Goal: Book appointment/travel/reservation

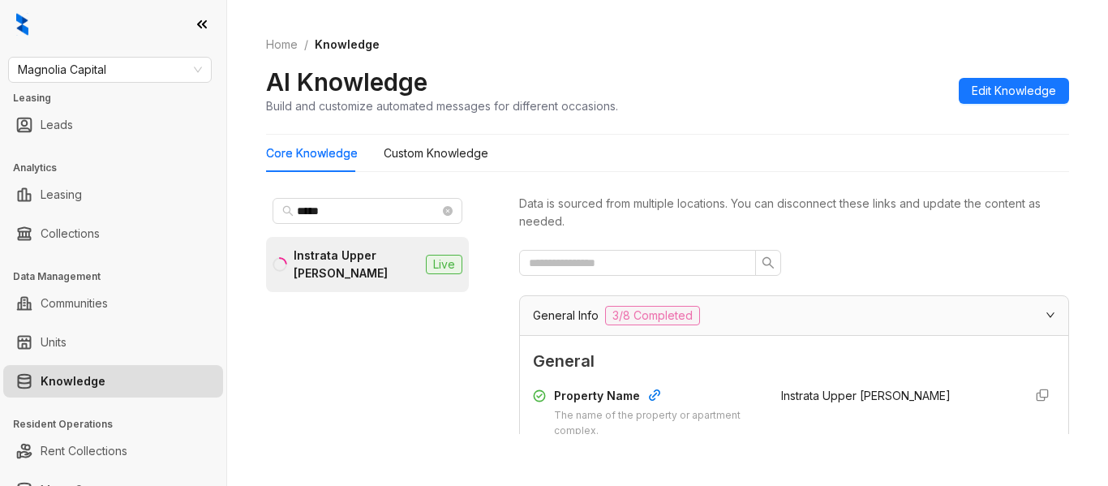
scroll to position [1379, 0]
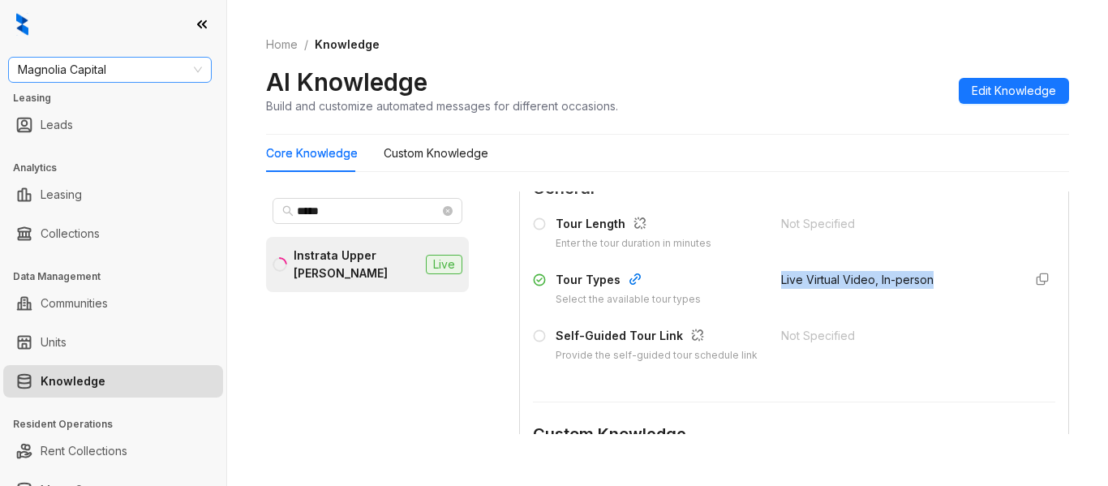
click at [124, 75] on span "Magnolia Capital" at bounding box center [110, 70] width 184 height 24
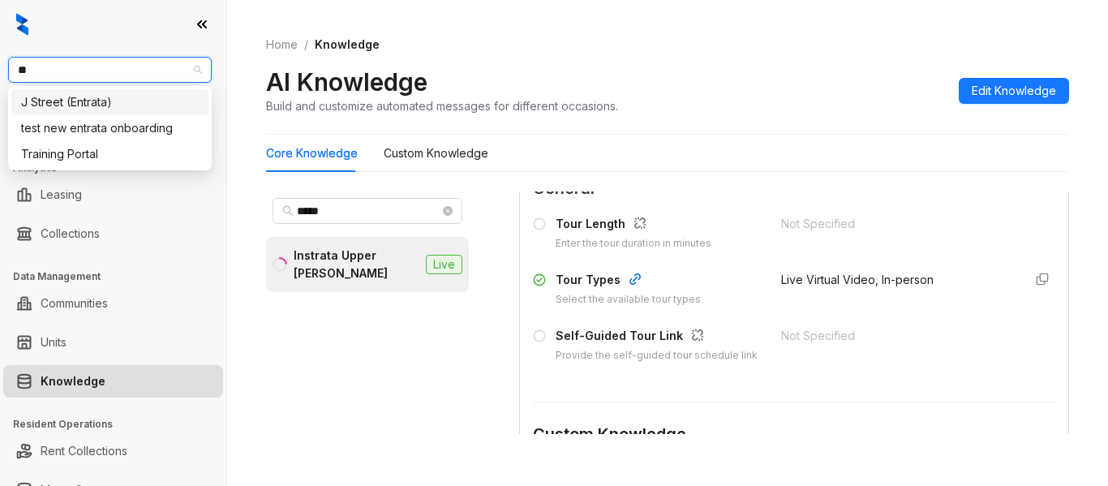
type input "*"
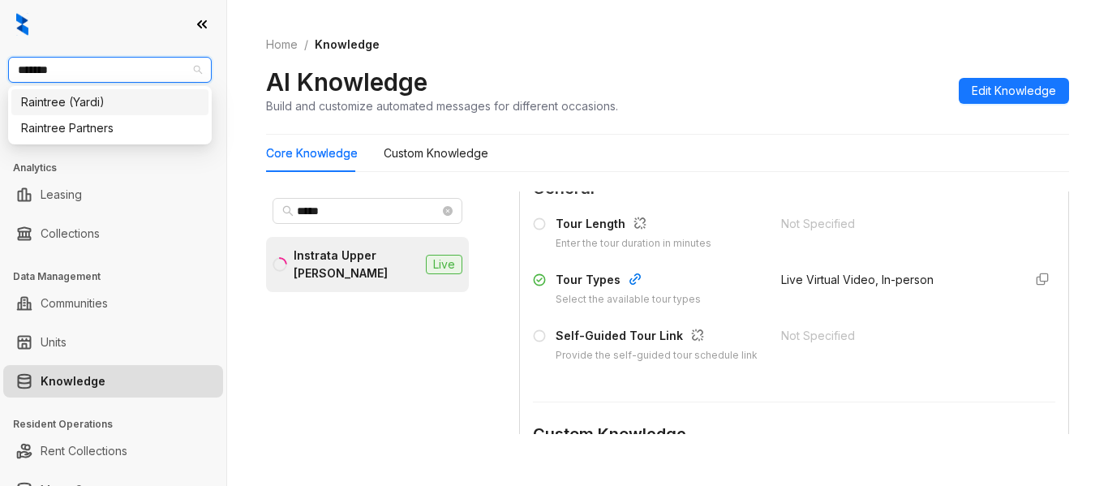
type input "********"
click at [80, 129] on div "Raintree Partners" at bounding box center [110, 128] width 178 height 18
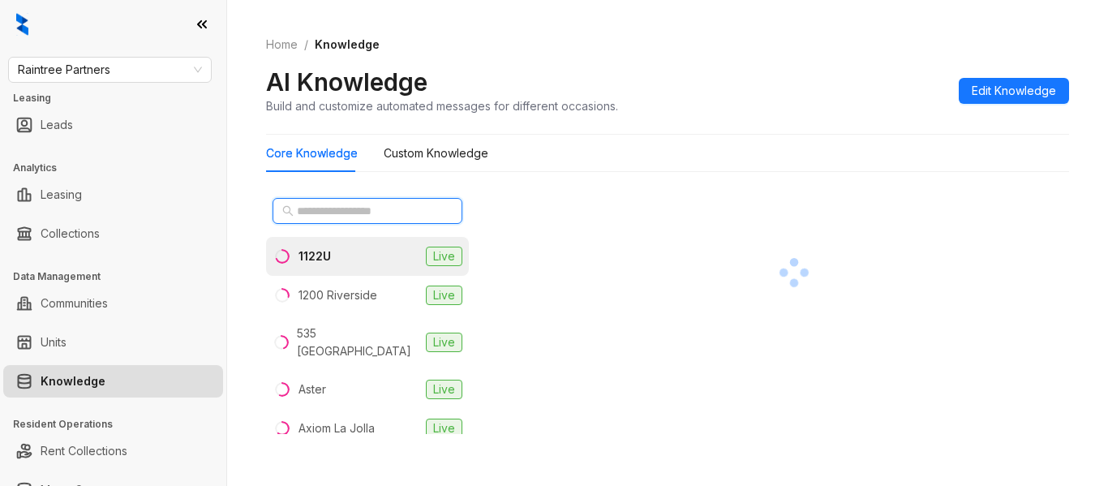
click at [379, 215] on input "text" at bounding box center [368, 211] width 143 height 18
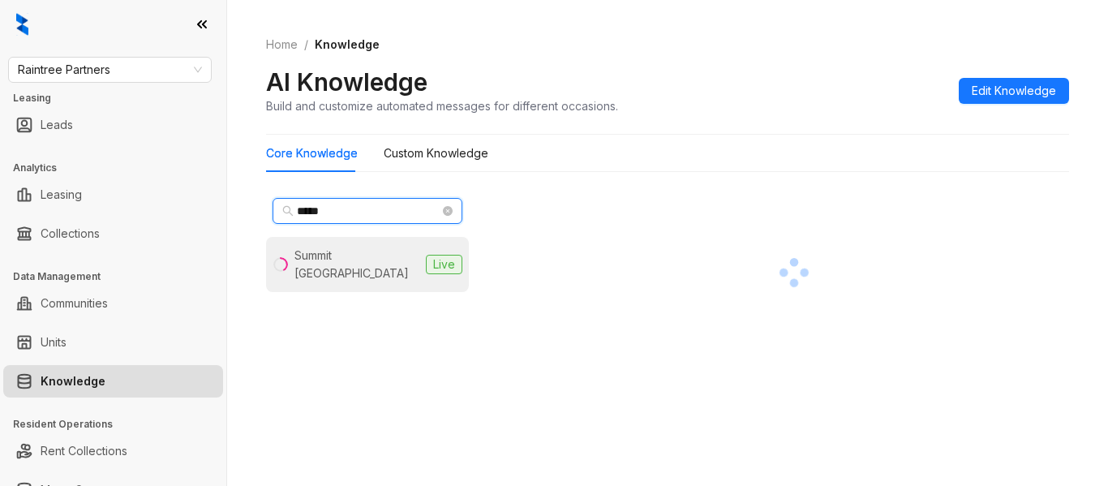
type input "*****"
click at [355, 265] on li "Summit La Crescenta Live" at bounding box center [367, 264] width 203 height 55
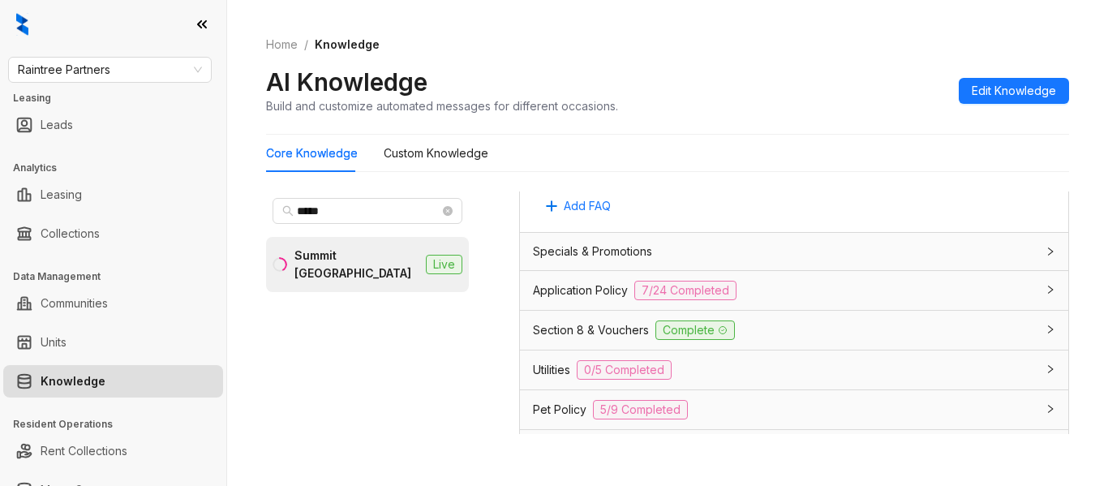
scroll to position [1136, 0]
click at [512, 394] on div "***** Summit La Crescenta Live Data is sourced from multiple locations. You can…" at bounding box center [667, 316] width 803 height 263
click at [540, 376] on span "Utilities" at bounding box center [551, 367] width 37 height 18
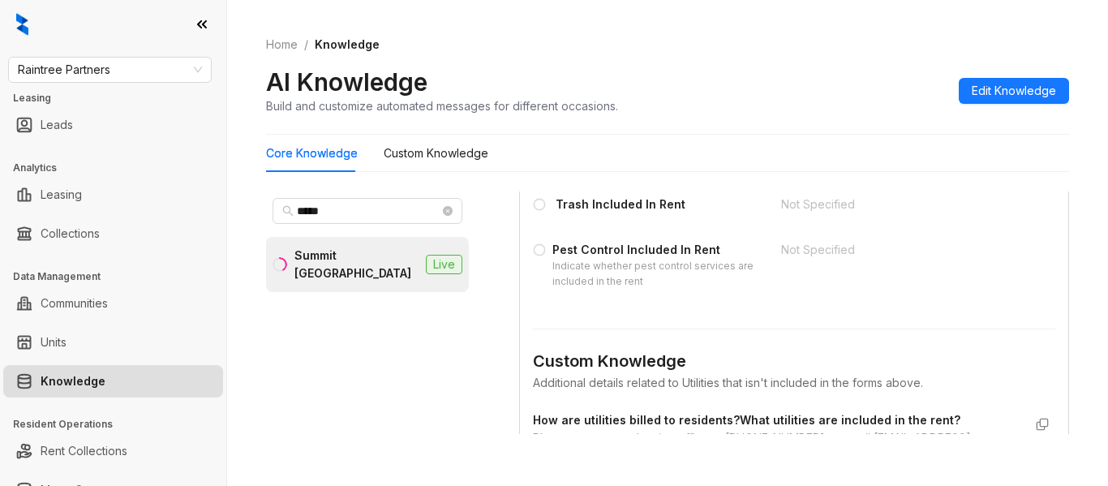
scroll to position [1542, 0]
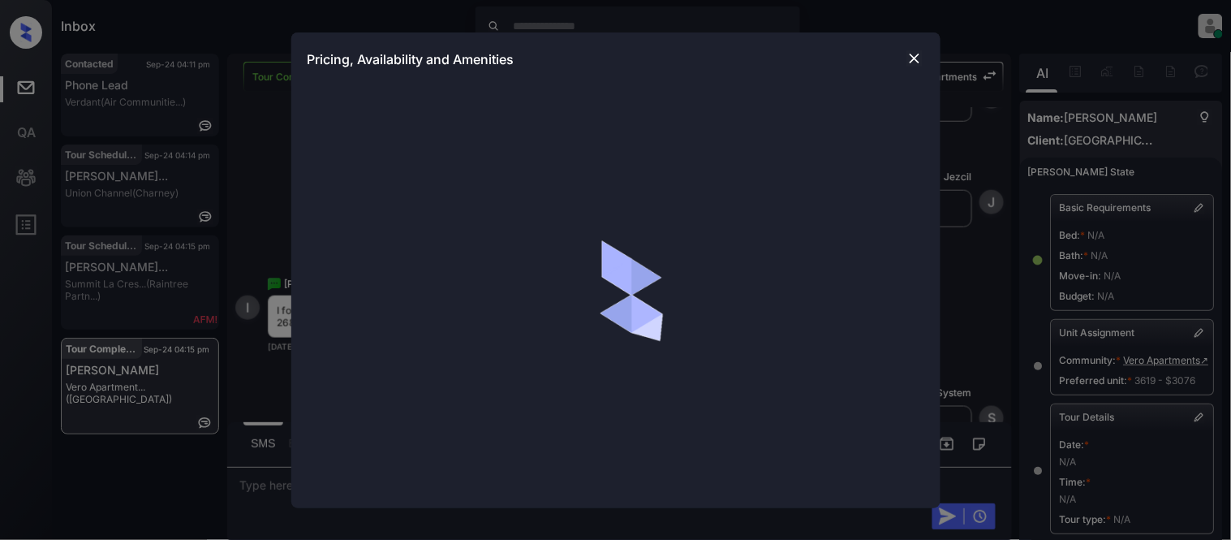
scroll to position [180, 0]
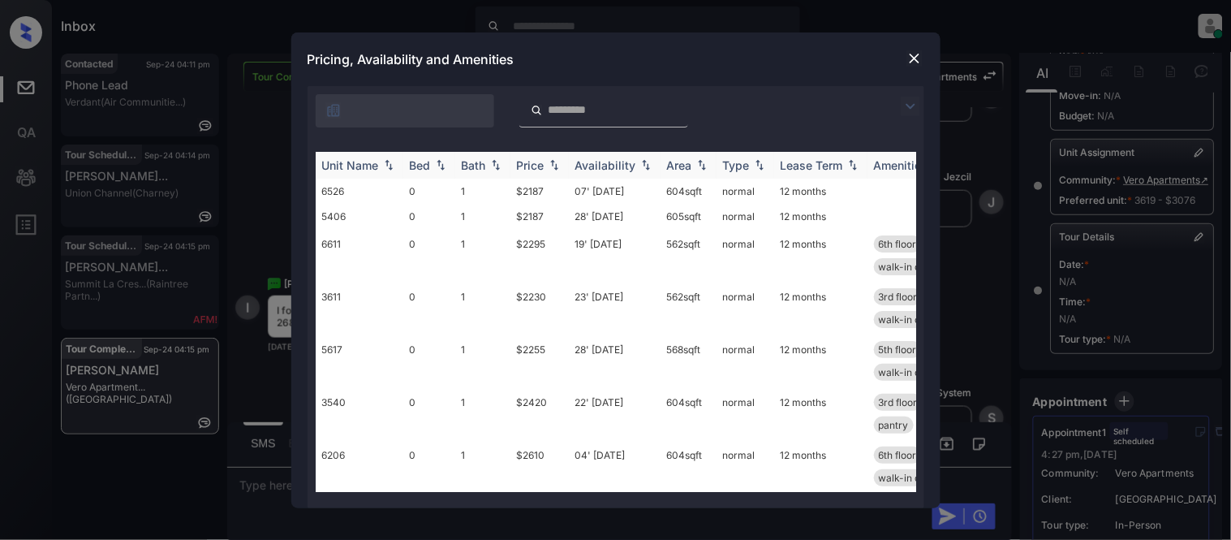
click at [532, 168] on div "Price" at bounding box center [531, 165] width 28 height 14
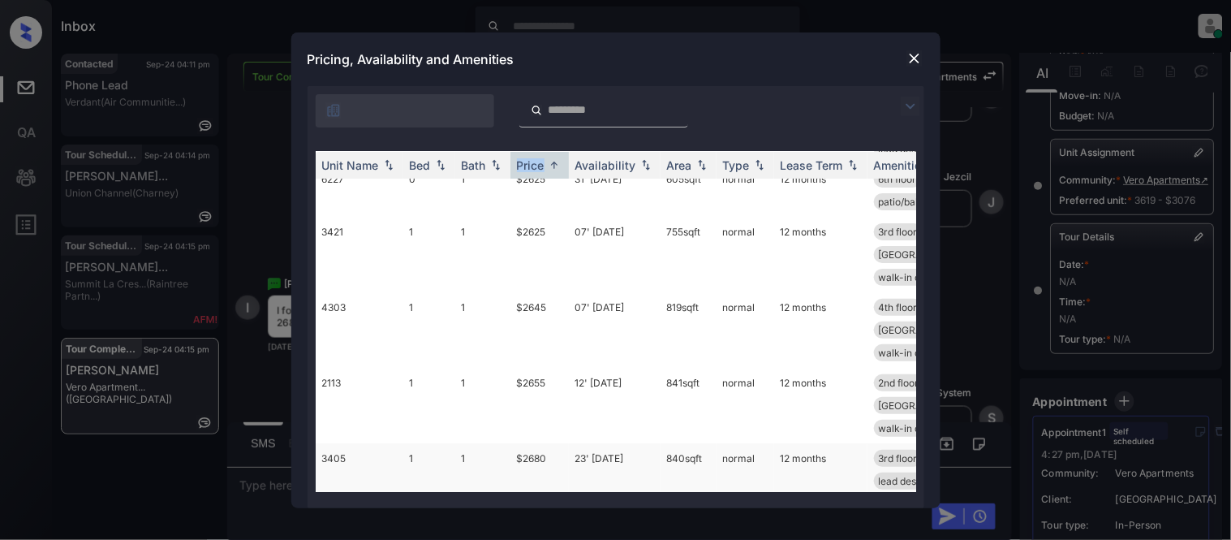
scroll to position [1627, 0]
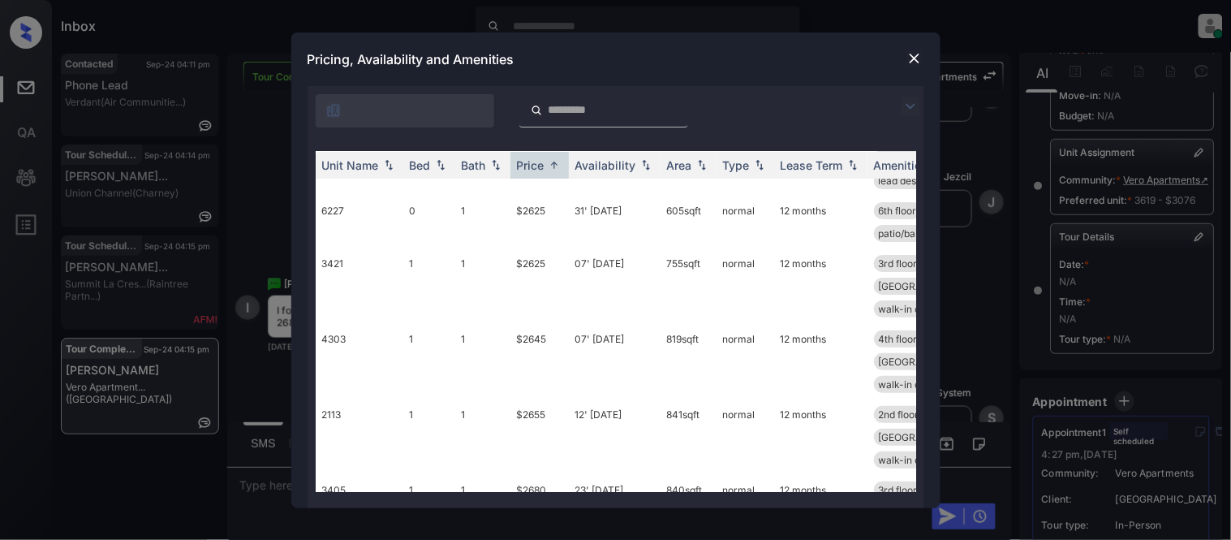
click at [905, 67] on div at bounding box center [914, 58] width 19 height 19
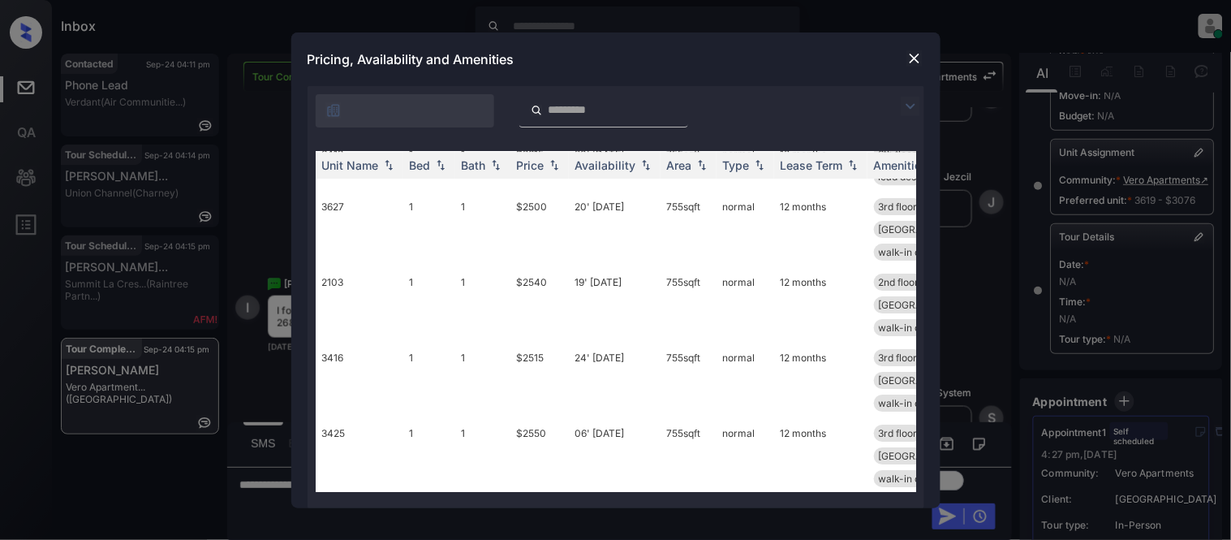
scroll to position [1262, 0]
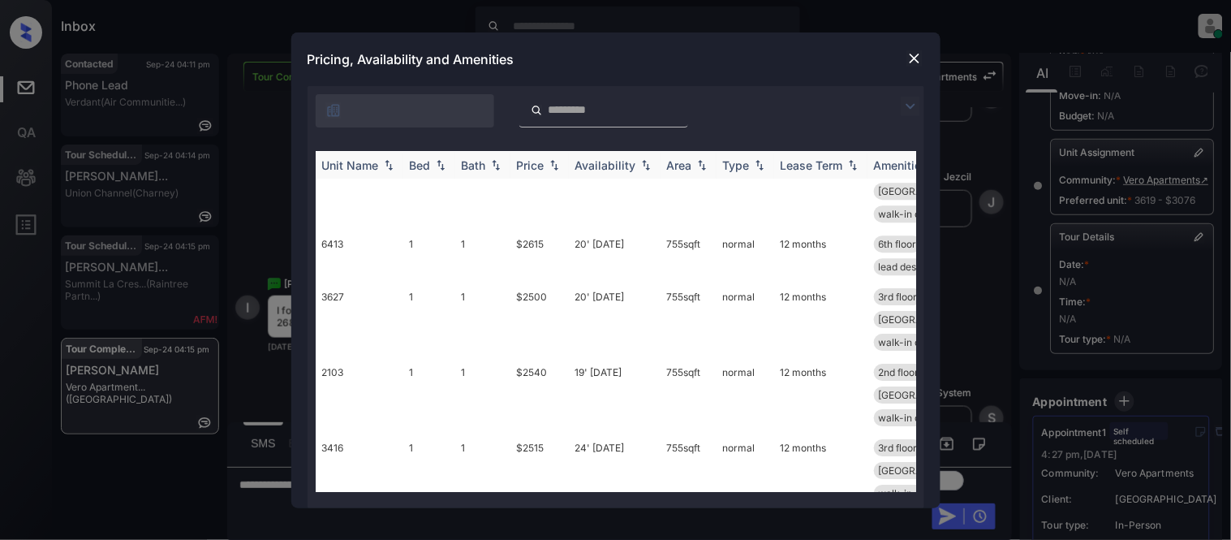
click at [545, 163] on div "Price" at bounding box center [539, 165] width 45 height 14
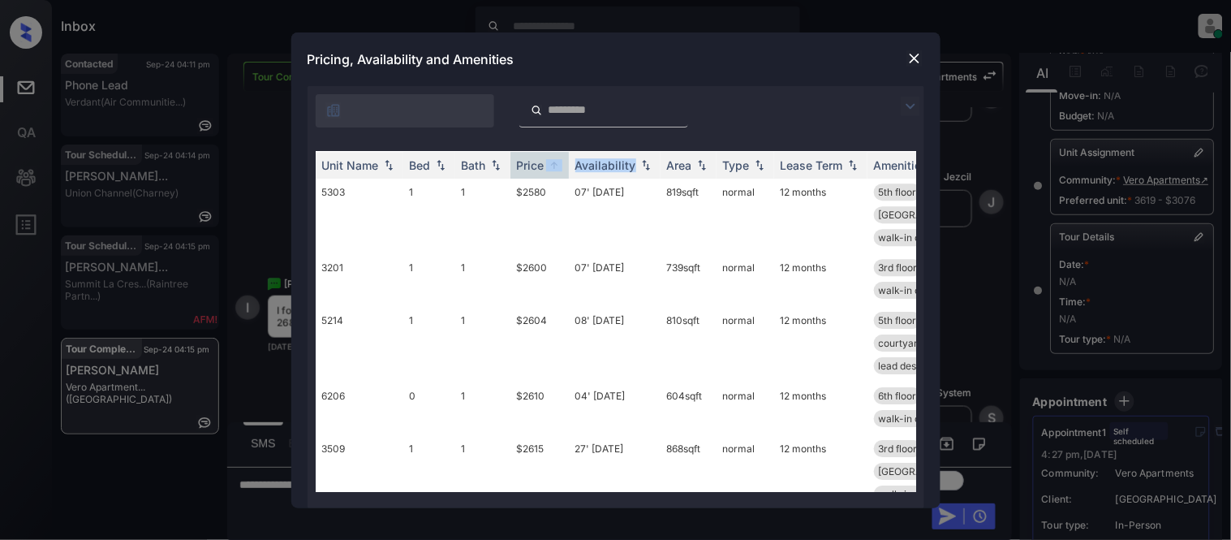
scroll to position [1172, 0]
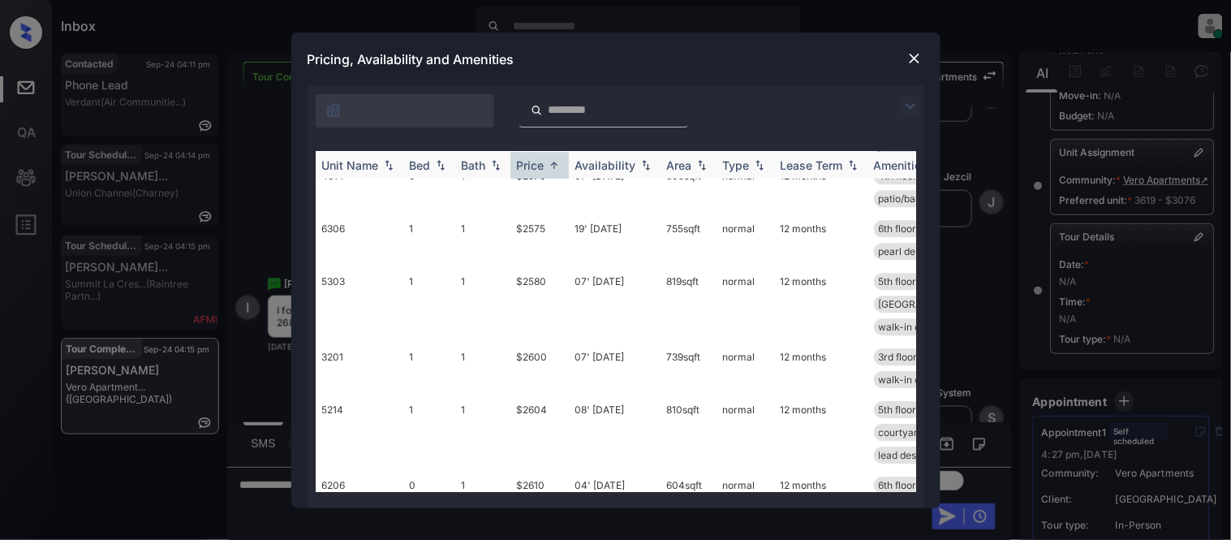
click at [682, 166] on div "Area" at bounding box center [679, 165] width 25 height 14
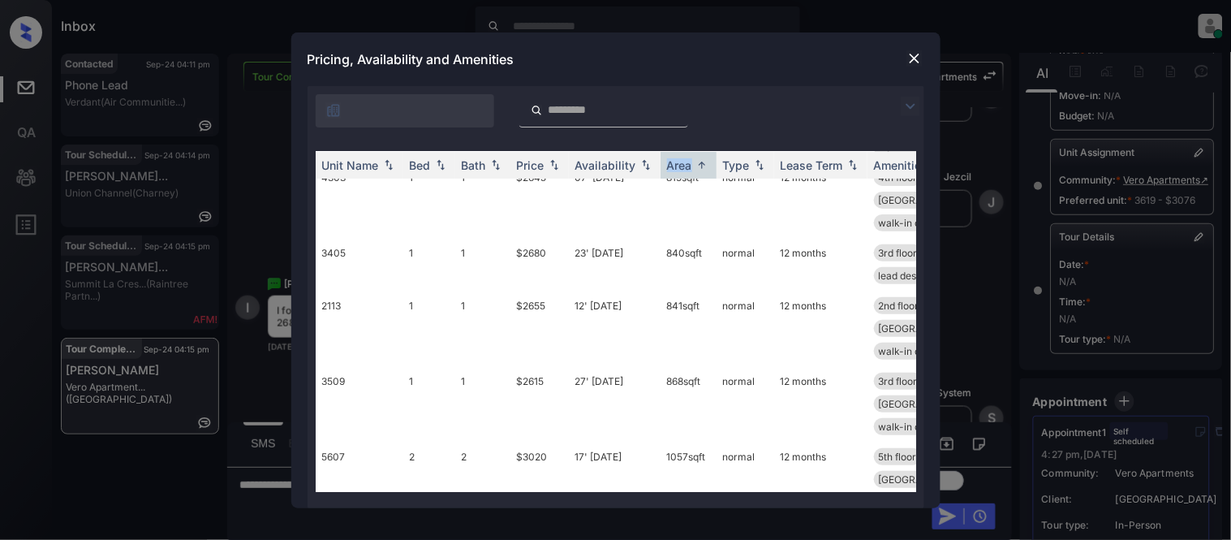
scroll to position [1623, 0]
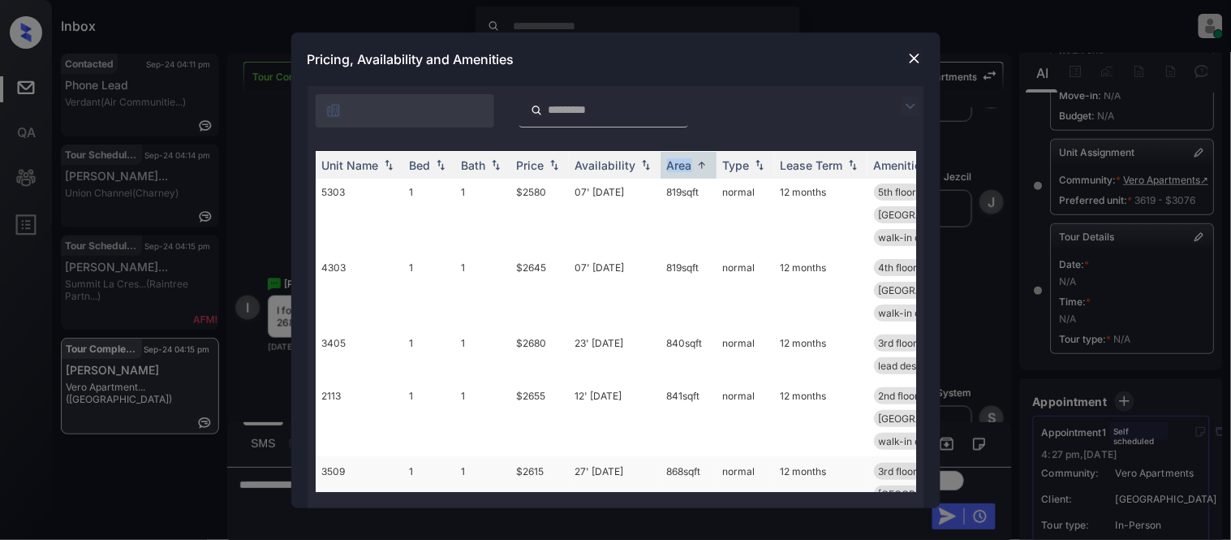
drag, startPoint x: 661, startPoint y: 287, endPoint x: 704, endPoint y: 287, distance: 43.0
click at [704, 456] on td "868 sqft" at bounding box center [688, 493] width 56 height 75
copy td "868 sqft"
drag, startPoint x: 510, startPoint y: 282, endPoint x: 720, endPoint y: 293, distance: 211.2
click at [720, 456] on tr "3509 1 1 $2615 27' Oct 25 868 sqft normal 12 months 3rd floor bottom floor coat…" at bounding box center [740, 493] width 848 height 75
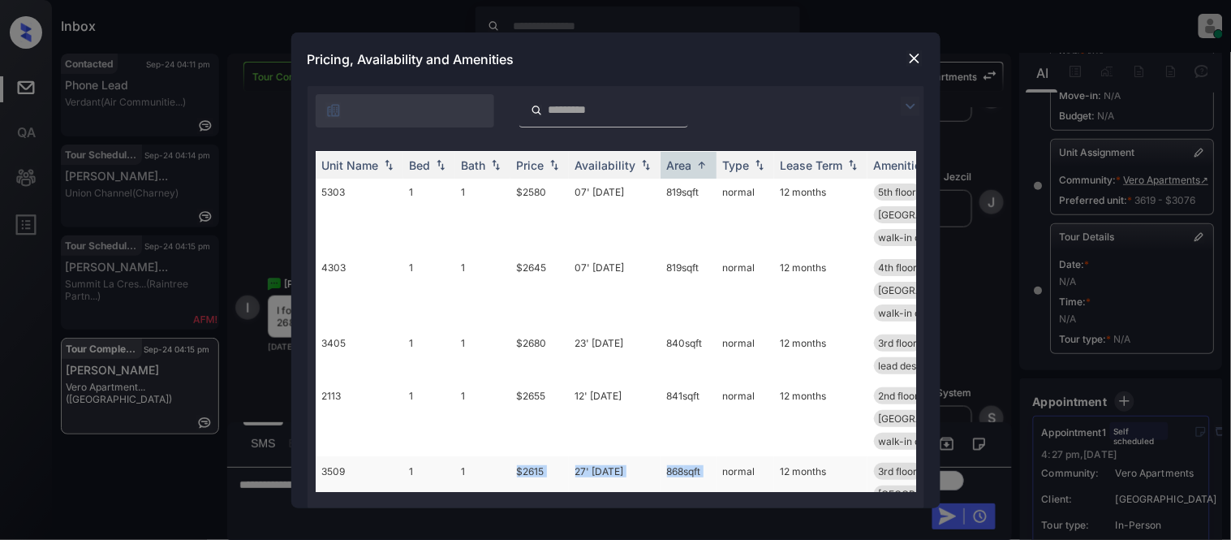
copy tr "$2615 27' Oct 25 868 sqft"
click at [911, 60] on img at bounding box center [914, 58] width 16 height 16
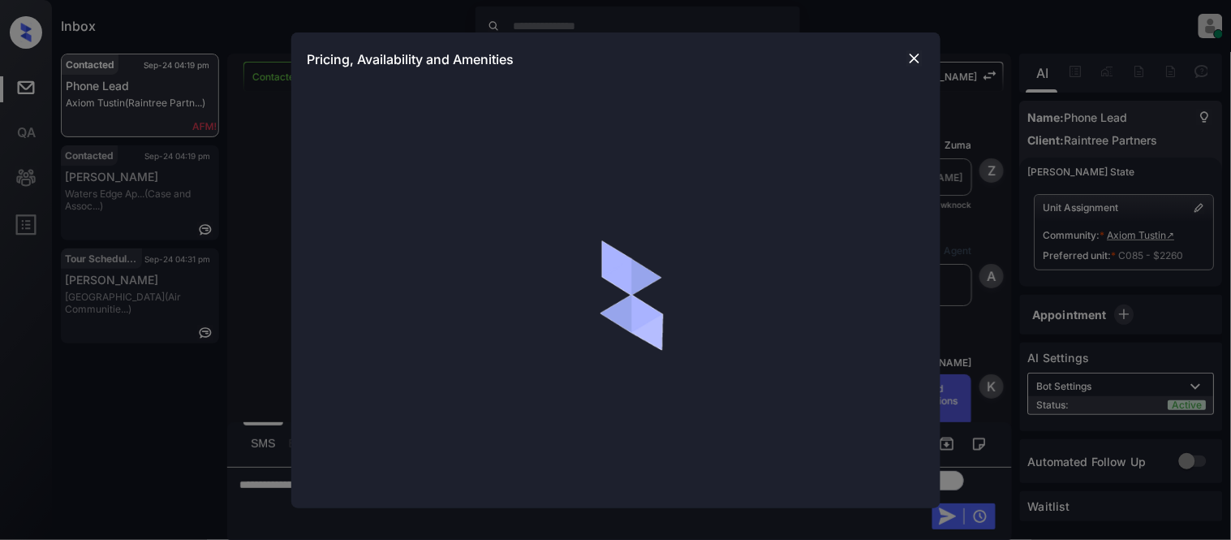
scroll to position [230, 0]
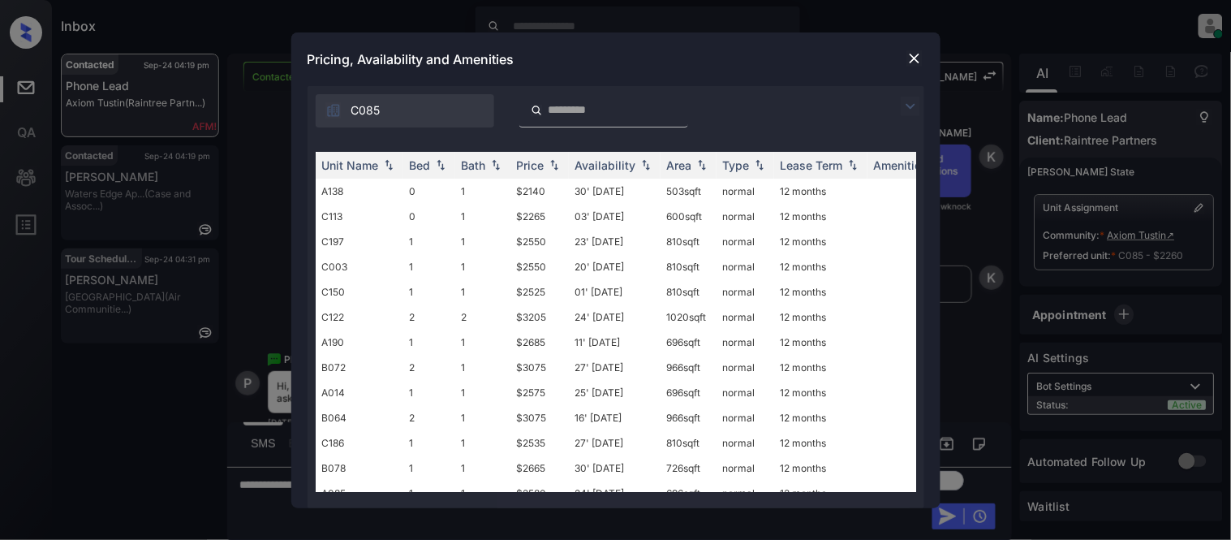
click at [911, 104] on img at bounding box center [910, 106] width 19 height 19
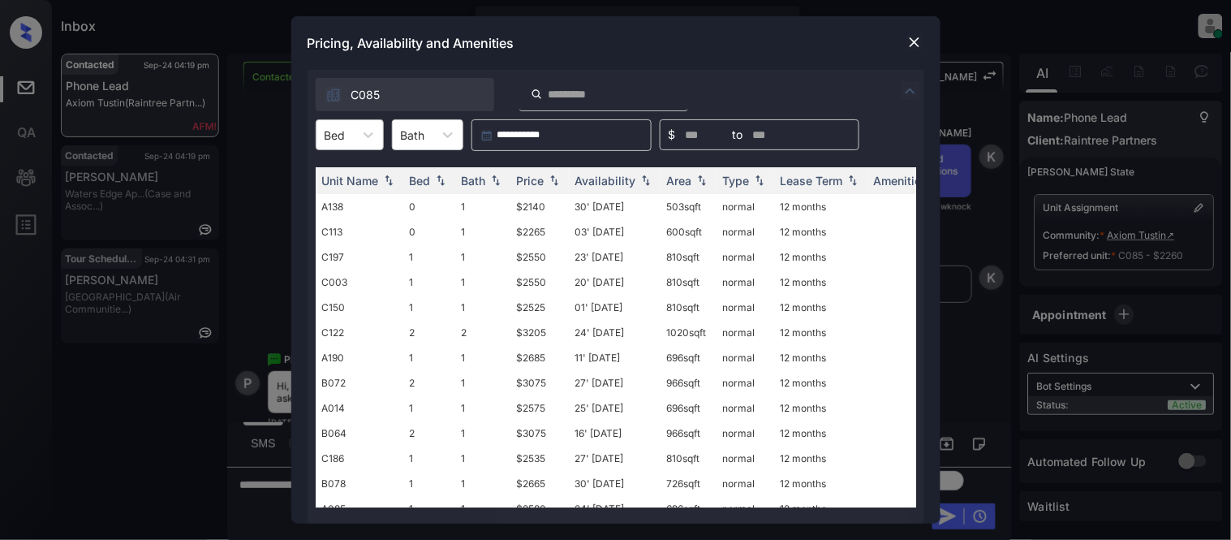
click at [338, 139] on div at bounding box center [335, 135] width 21 height 17
click at [343, 198] on div "1" at bounding box center [350, 203] width 68 height 29
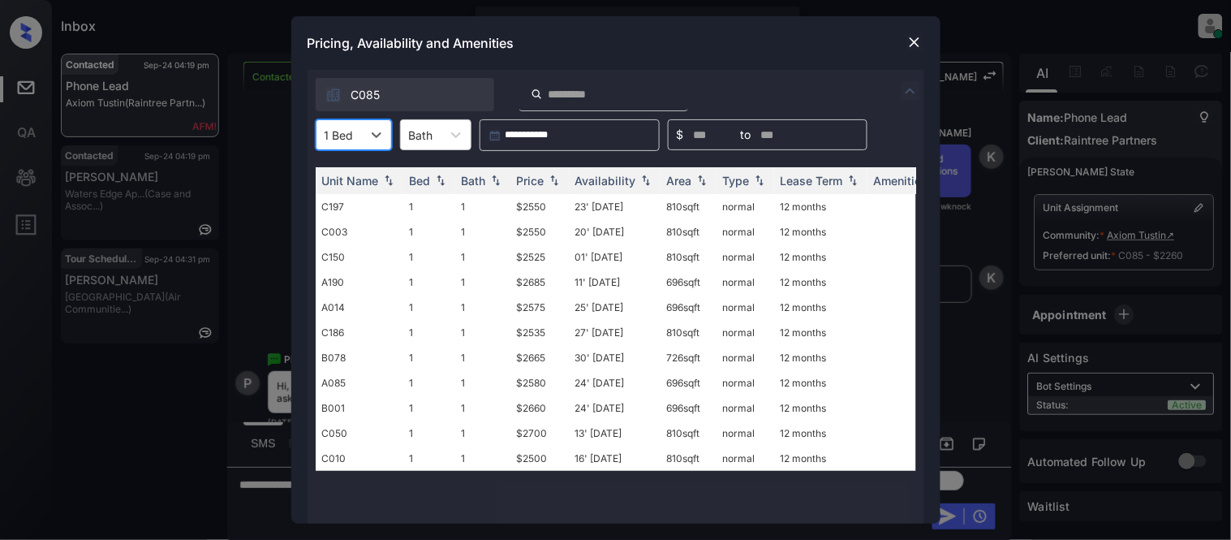
click at [346, 142] on div at bounding box center [339, 135] width 29 height 17
click at [342, 169] on div "0" at bounding box center [354, 174] width 76 height 29
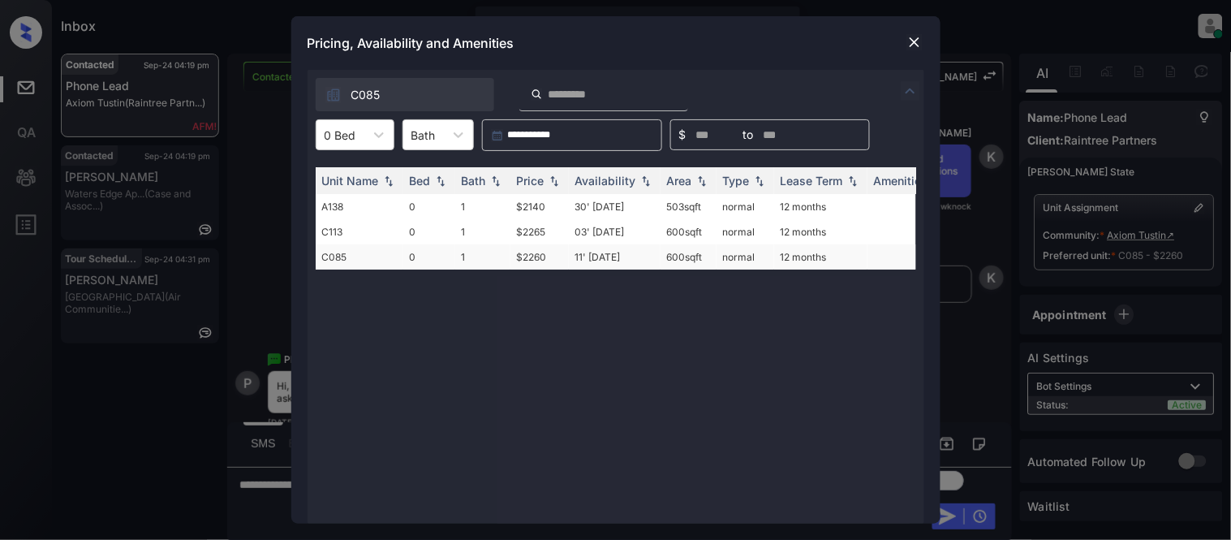
click at [602, 255] on td "11' Oct 25" at bounding box center [615, 256] width 92 height 25
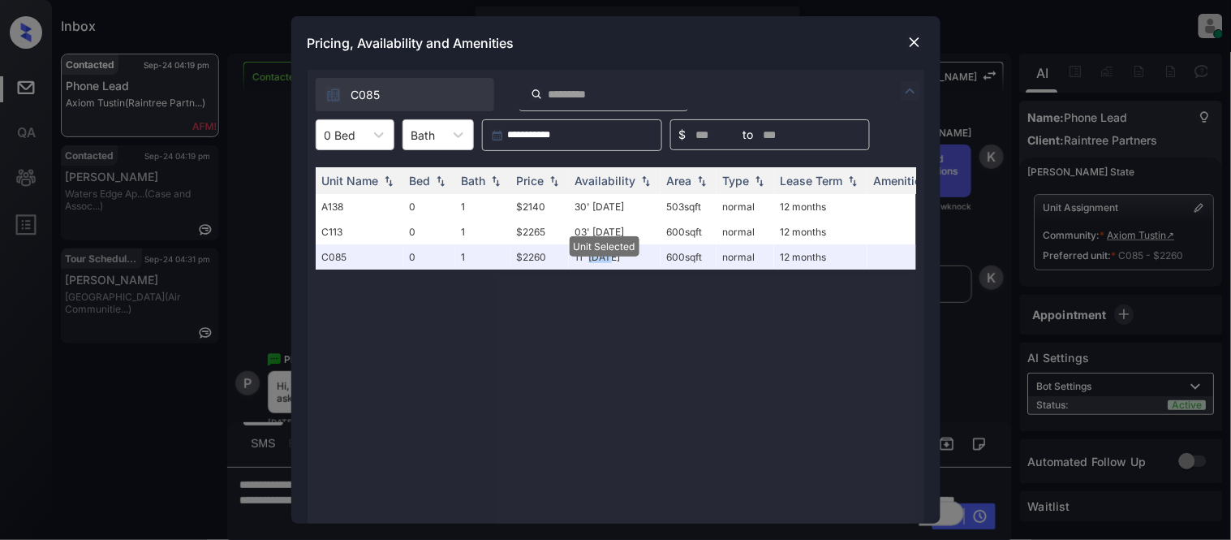
click at [913, 41] on img at bounding box center [914, 42] width 16 height 16
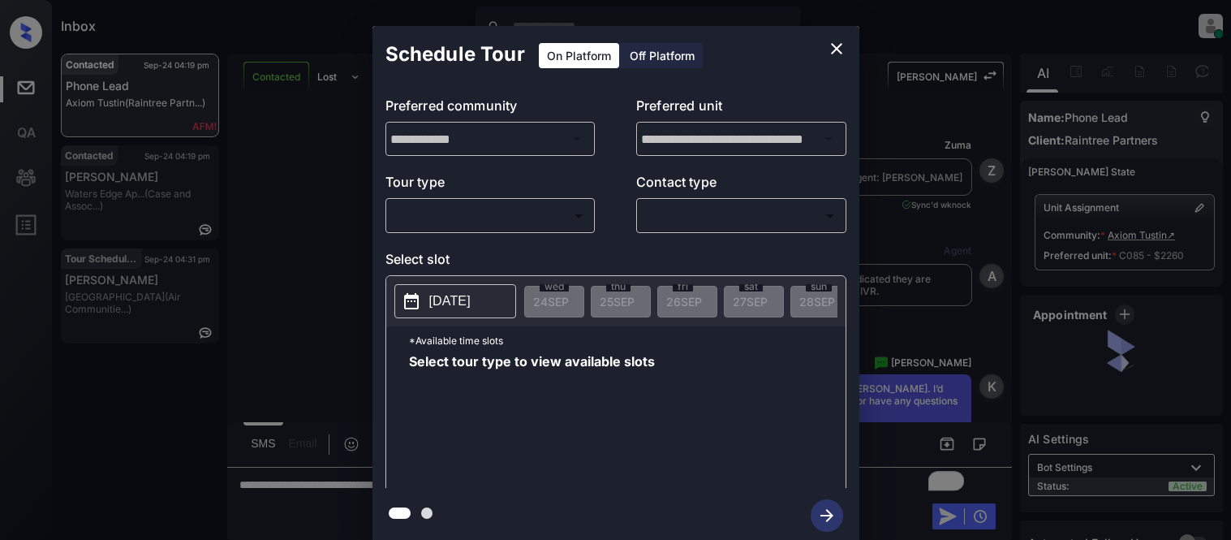
click at [507, 207] on body "Inbox [PERSON_NAME] Cataag Online Set yourself offline Set yourself on break Pr…" at bounding box center [615, 270] width 1231 height 540
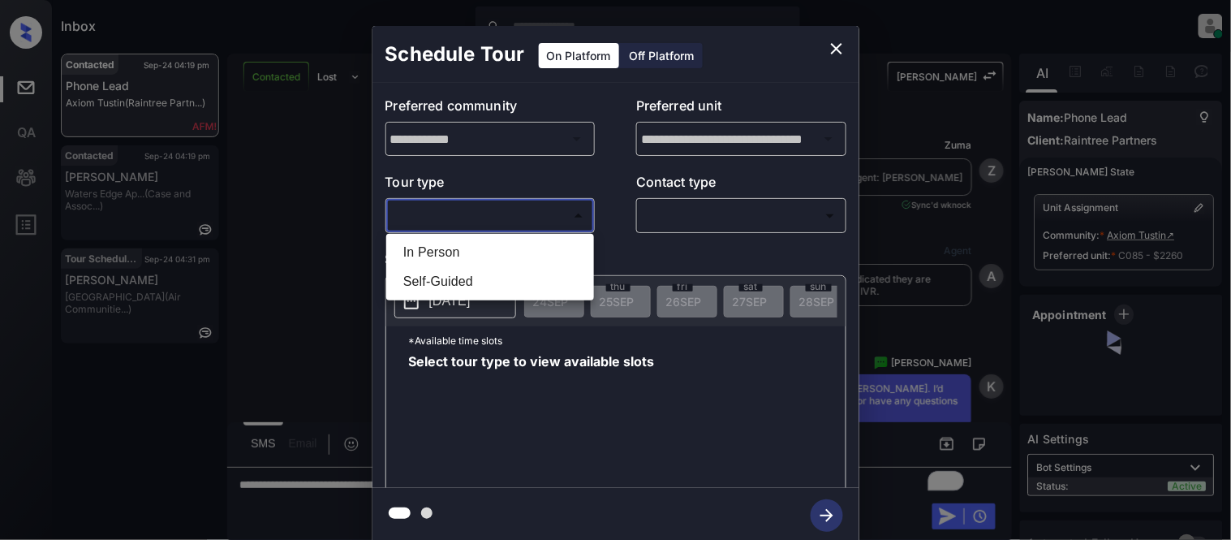
scroll to position [230, 0]
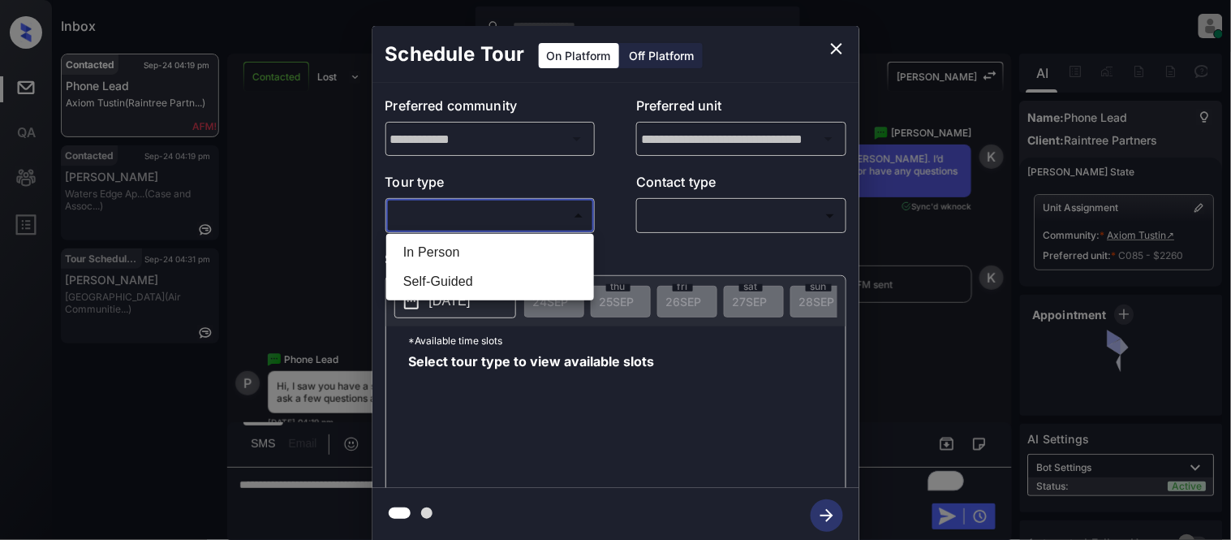
click at [465, 258] on li "In Person" at bounding box center [490, 252] width 200 height 29
type input "********"
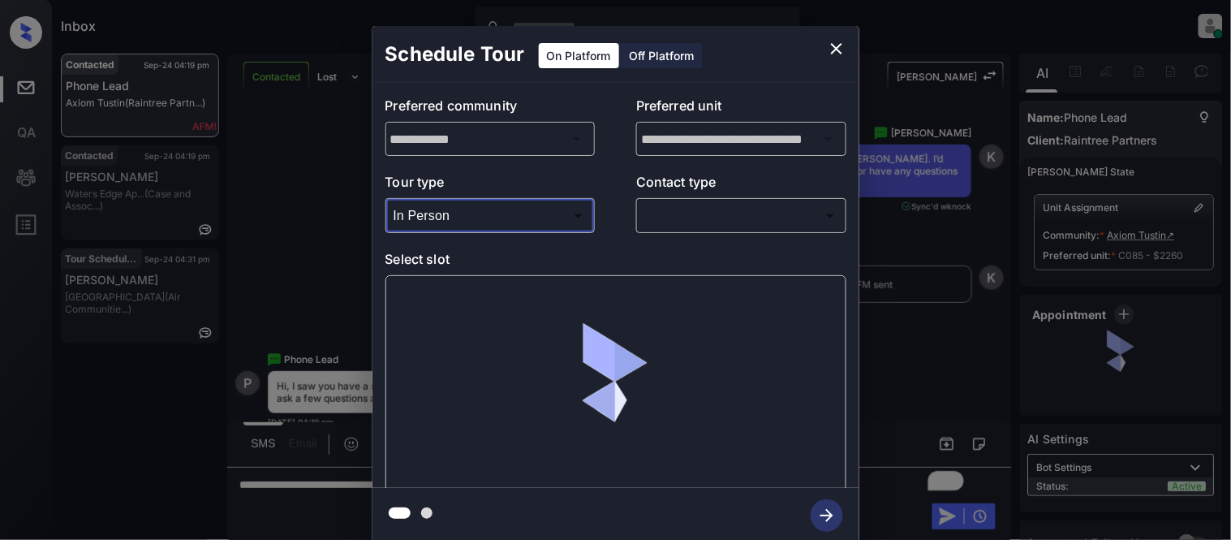
click at [707, 209] on div at bounding box center [615, 270] width 1231 height 540
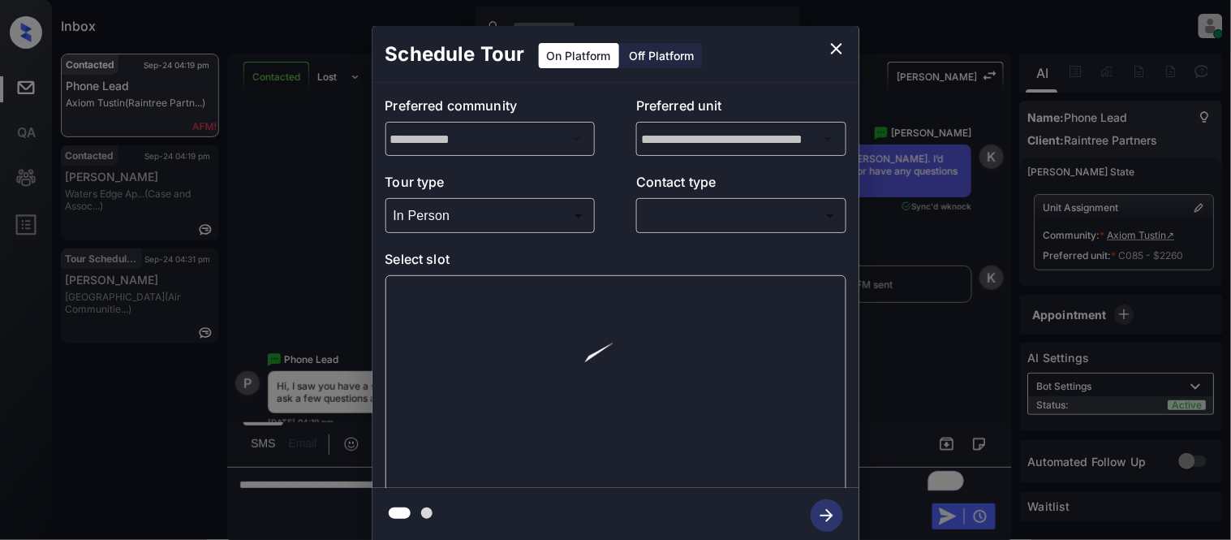
click at [678, 214] on body "Inbox Kristina Cataag Online Set yourself offline Set yourself on break Profile…" at bounding box center [615, 270] width 1231 height 540
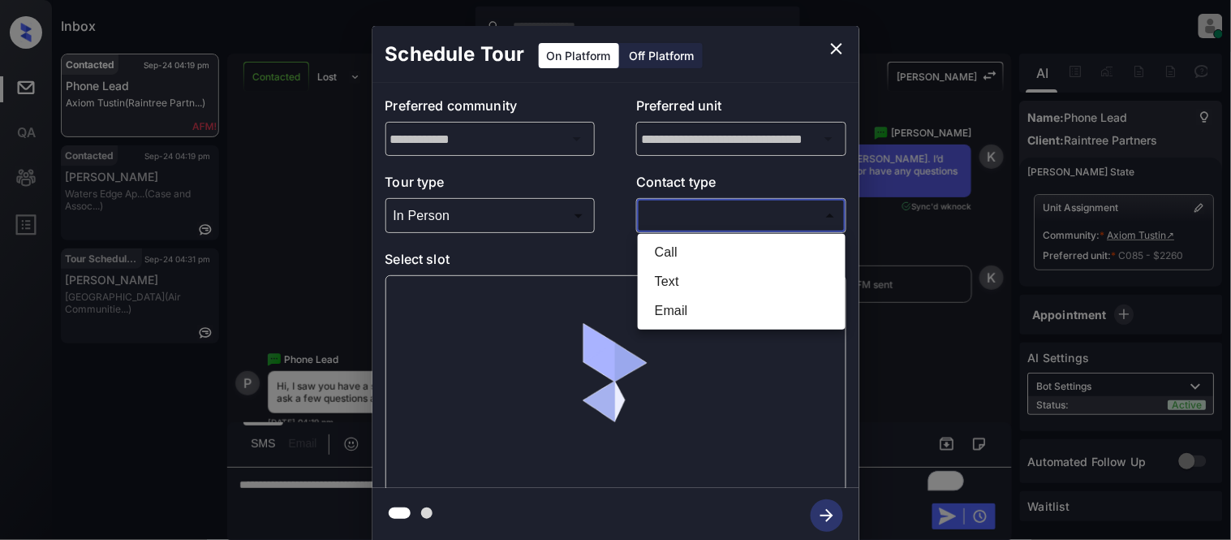
click at [661, 272] on li "Text" at bounding box center [742, 281] width 200 height 29
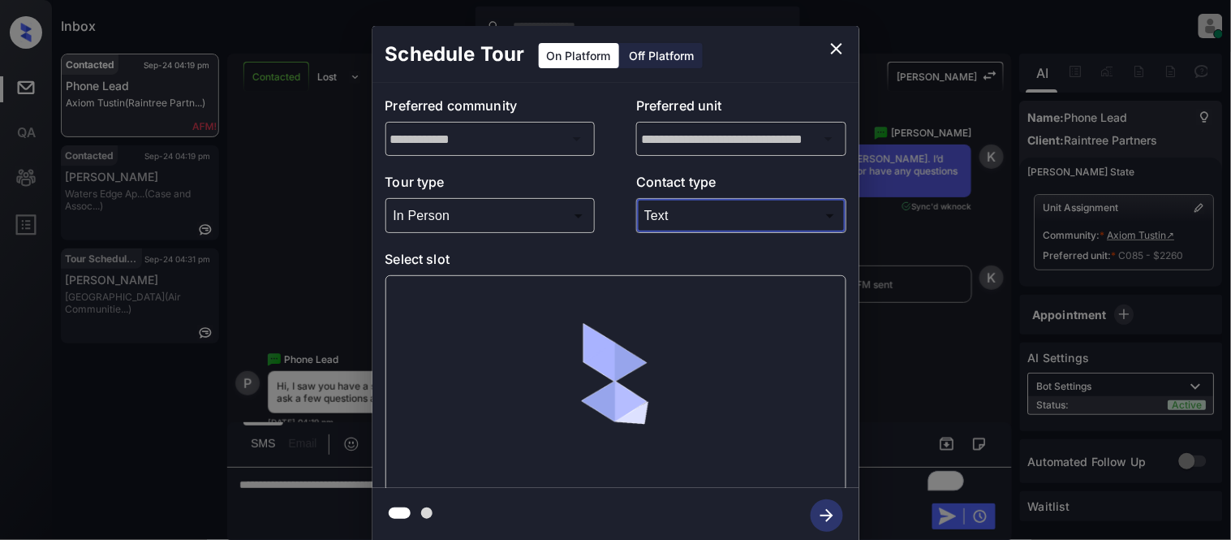
type input "****"
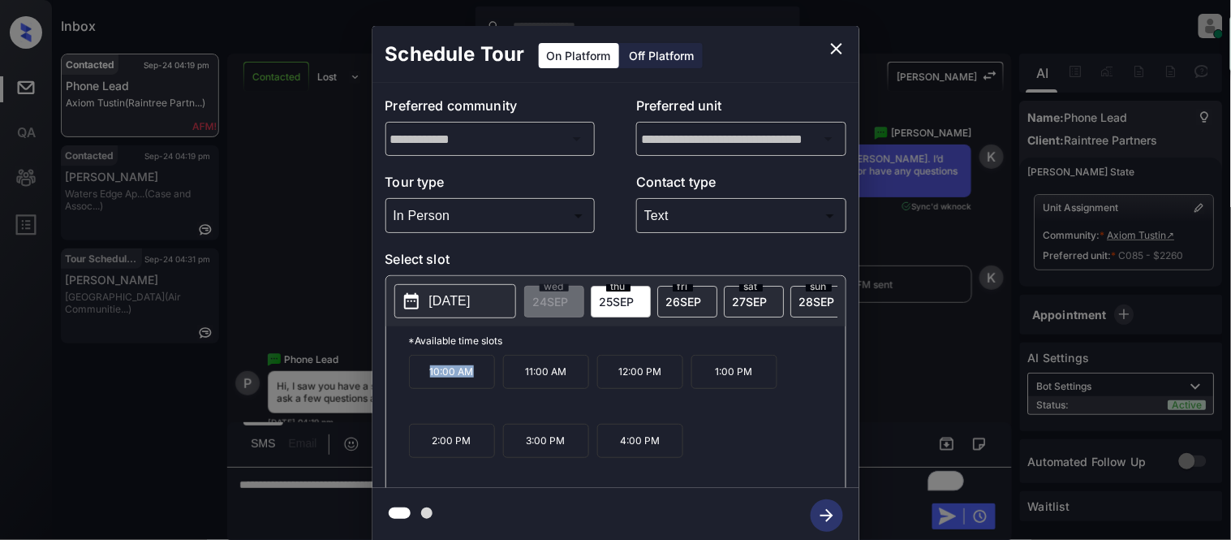
drag, startPoint x: 419, startPoint y: 383, endPoint x: 474, endPoint y: 386, distance: 54.5
click at [474, 386] on p "10:00 AM" at bounding box center [452, 372] width 86 height 34
copy p "10:00 AM"
click at [310, 290] on div "**********" at bounding box center [615, 284] width 1231 height 569
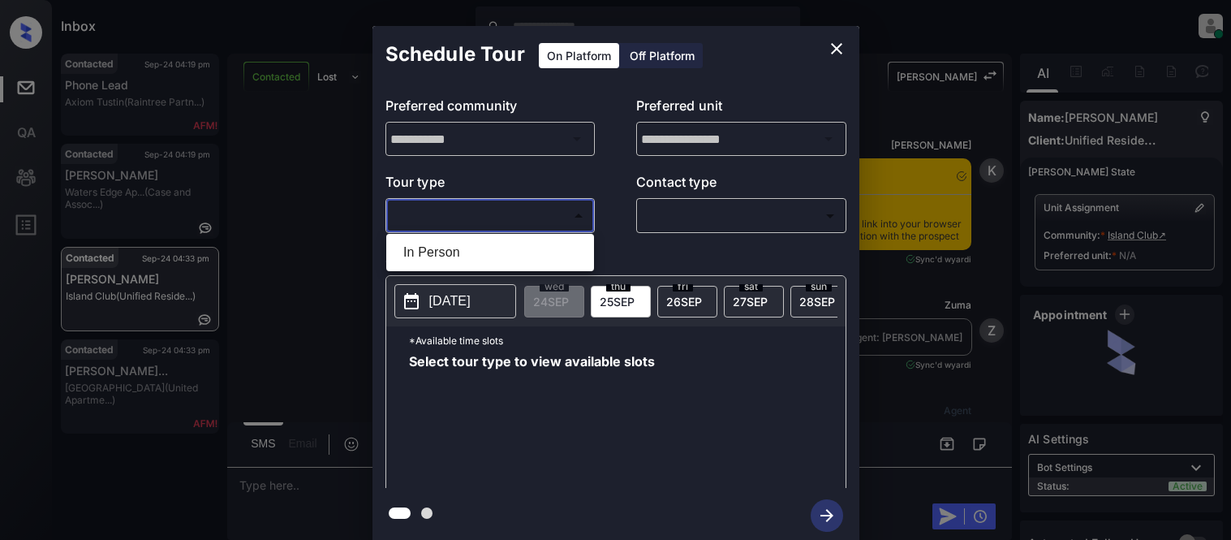
click at [471, 217] on body "Inbox [PERSON_NAME] Cataag Online Set yourself offline Set yourself on break Pr…" at bounding box center [615, 270] width 1231 height 540
click at [471, 252] on li "In Person" at bounding box center [490, 252] width 200 height 29
click at [668, 222] on div at bounding box center [615, 270] width 1231 height 540
type input "********"
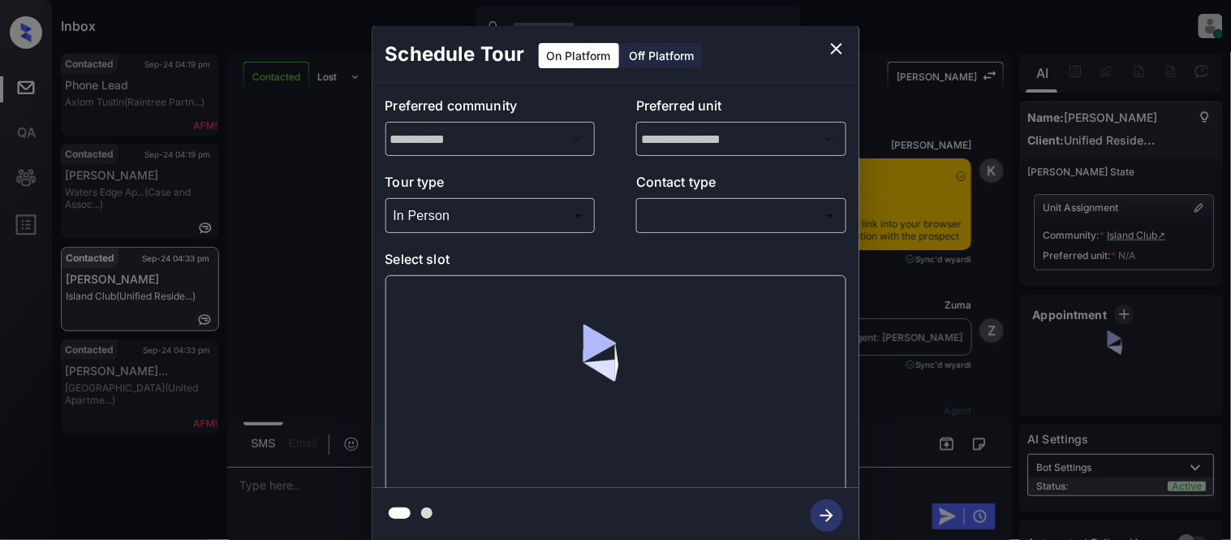
scroll to position [1796, 0]
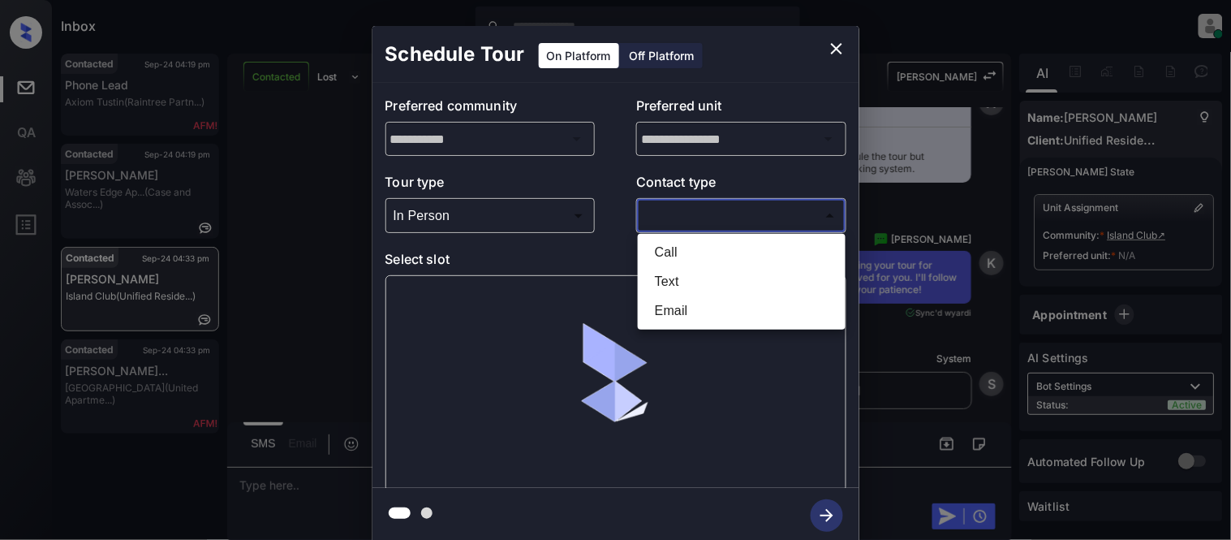
click at [668, 222] on body "Inbox [PERSON_NAME] Cataag Online Set yourself offline Set yourself on break Pr…" at bounding box center [615, 270] width 1231 height 540
click at [652, 281] on li "Text" at bounding box center [742, 281] width 200 height 29
type input "****"
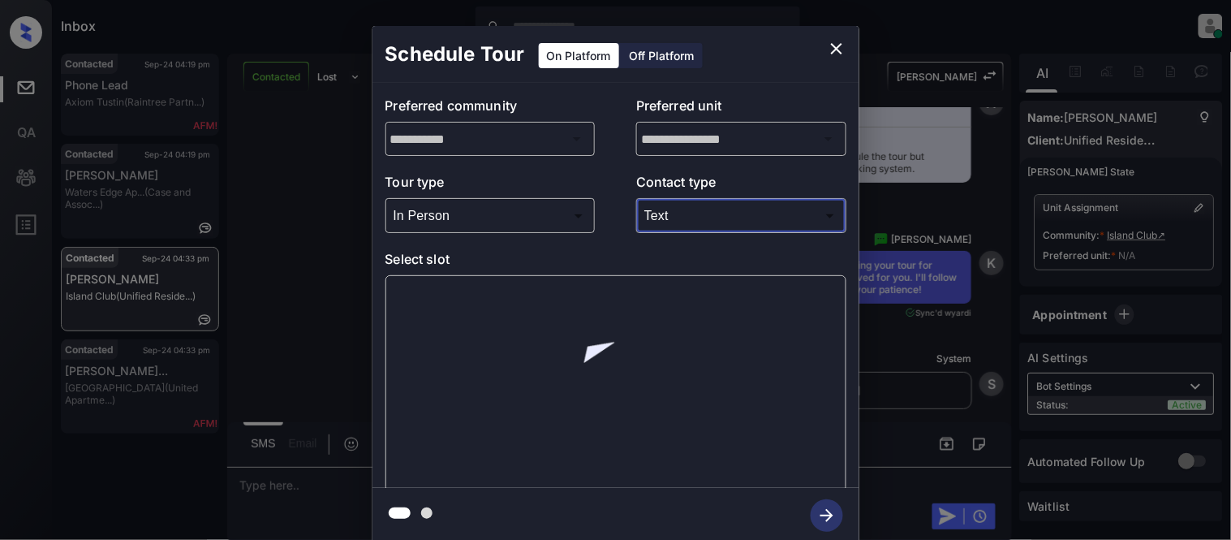
click at [458, 300] on div at bounding box center [615, 383] width 461 height 217
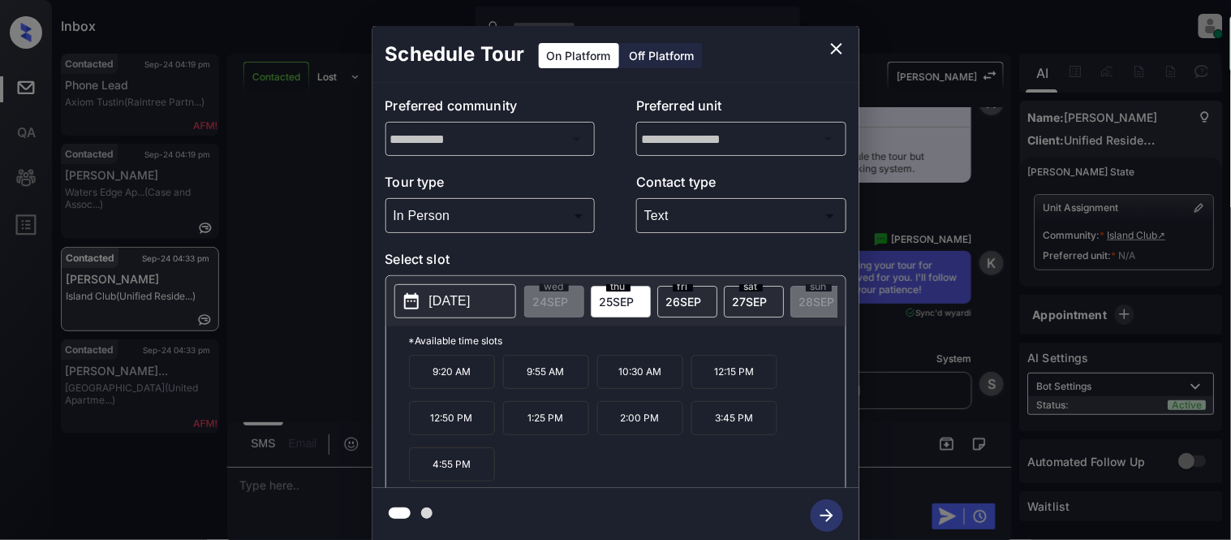
click at [434, 300] on p "[DATE]" at bounding box center [449, 300] width 41 height 19
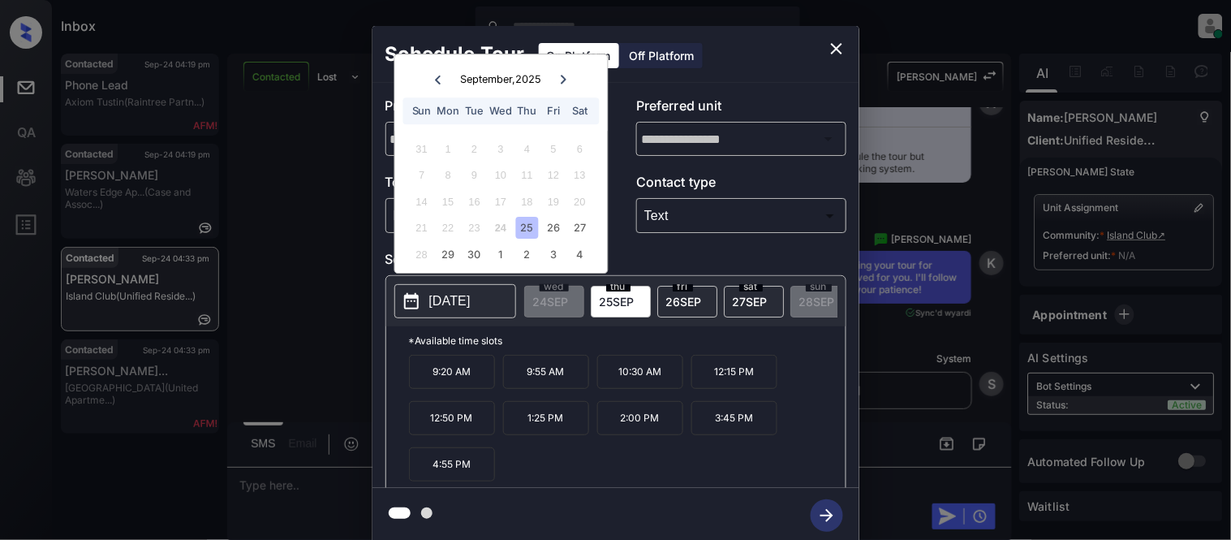
click at [828, 45] on icon "close" at bounding box center [836, 48] width 19 height 19
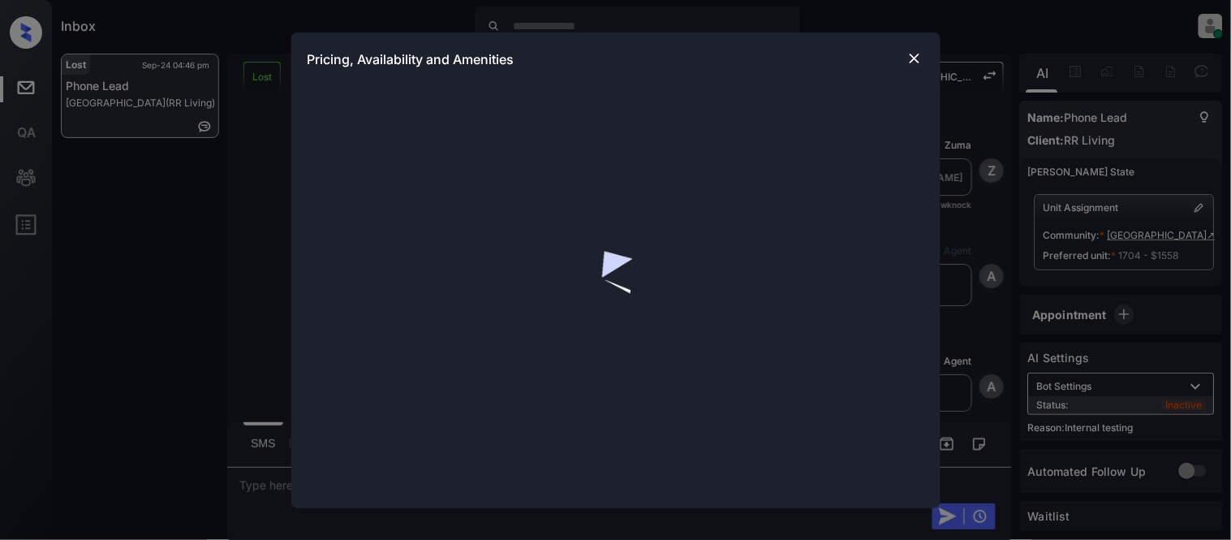
scroll to position [3653, 0]
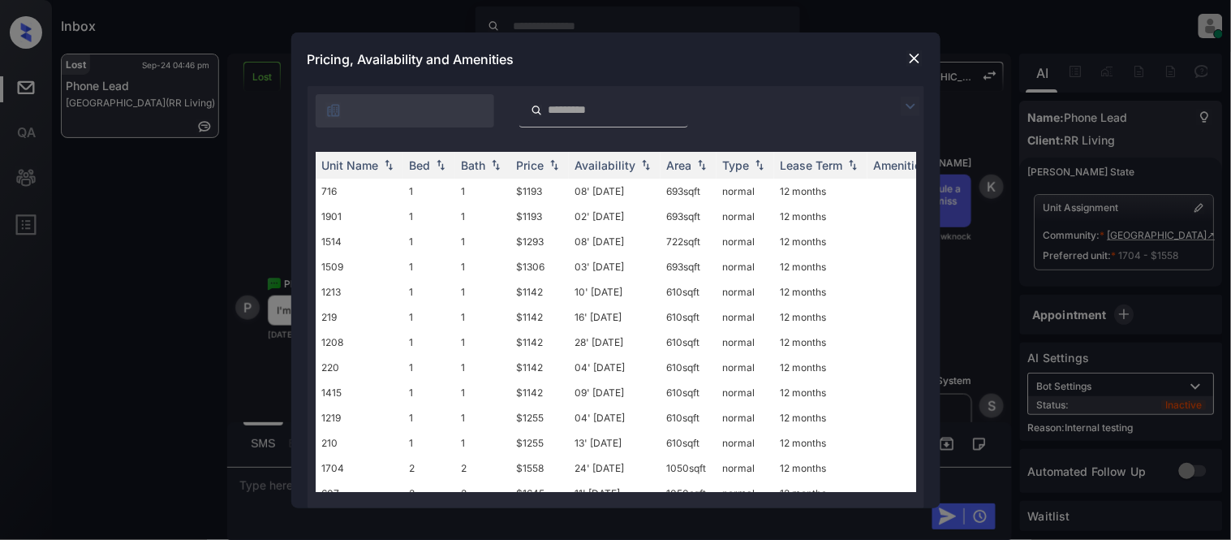
click at [573, 111] on input "search" at bounding box center [613, 110] width 133 height 14
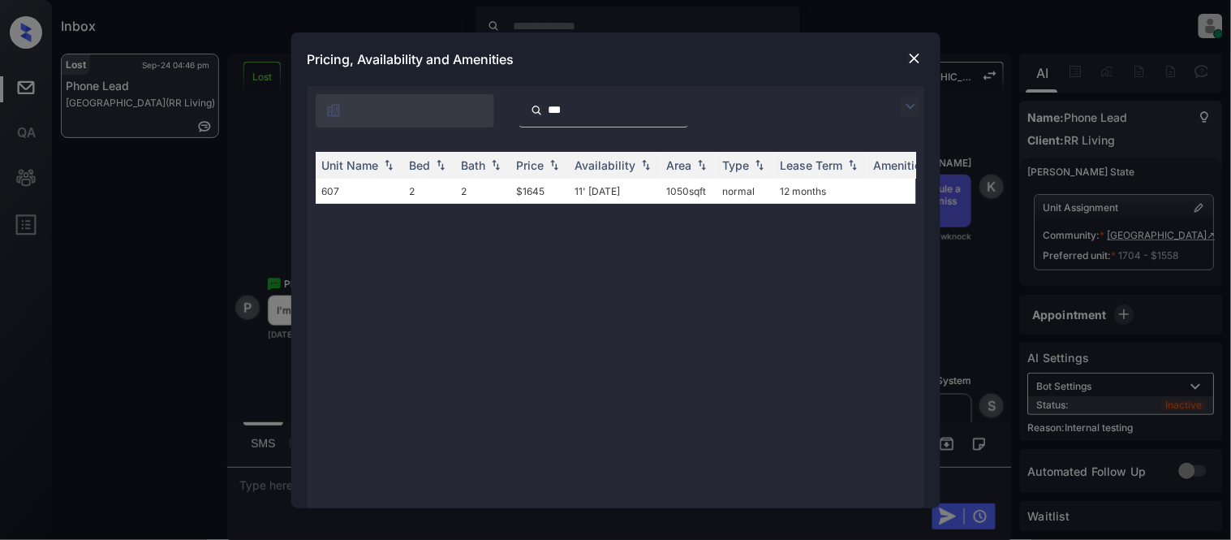
type input "***"
click at [907, 59] on img at bounding box center [914, 58] width 16 height 16
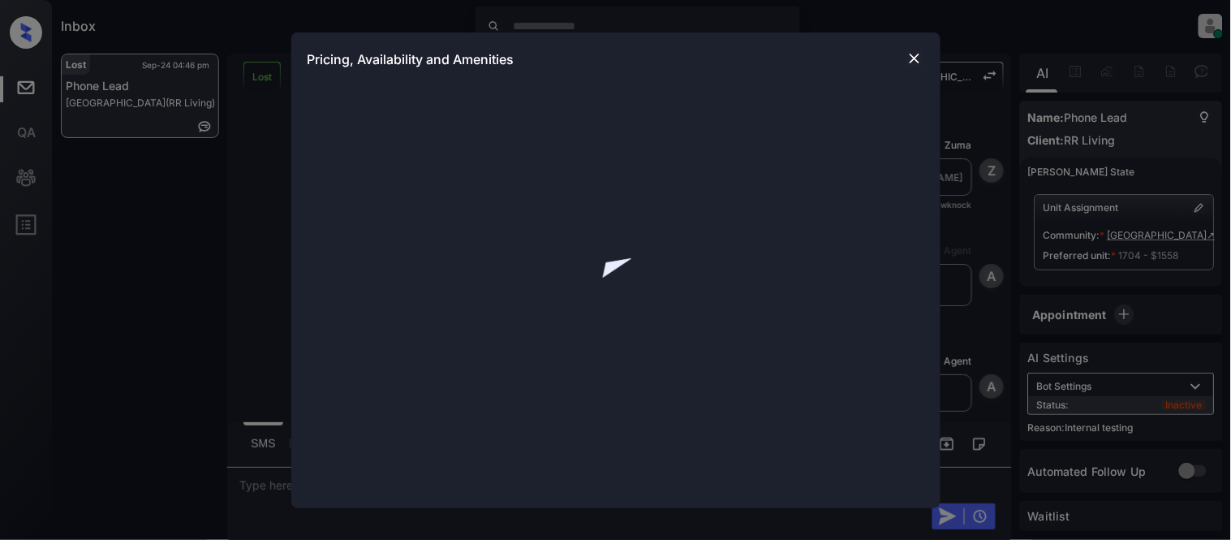
scroll to position [3653, 0]
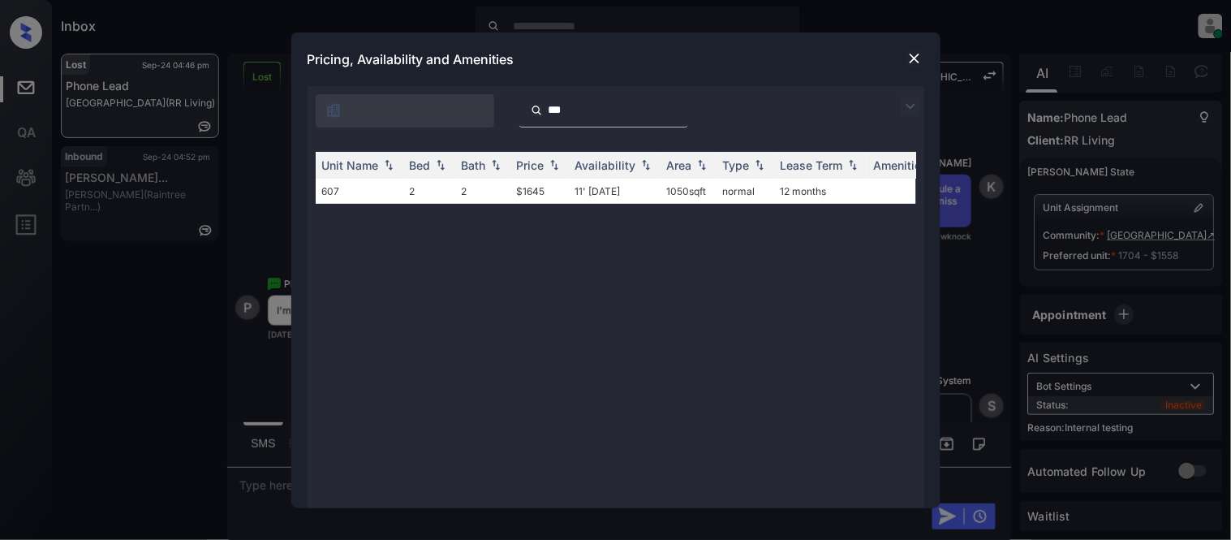
click at [910, 60] on img at bounding box center [914, 58] width 16 height 16
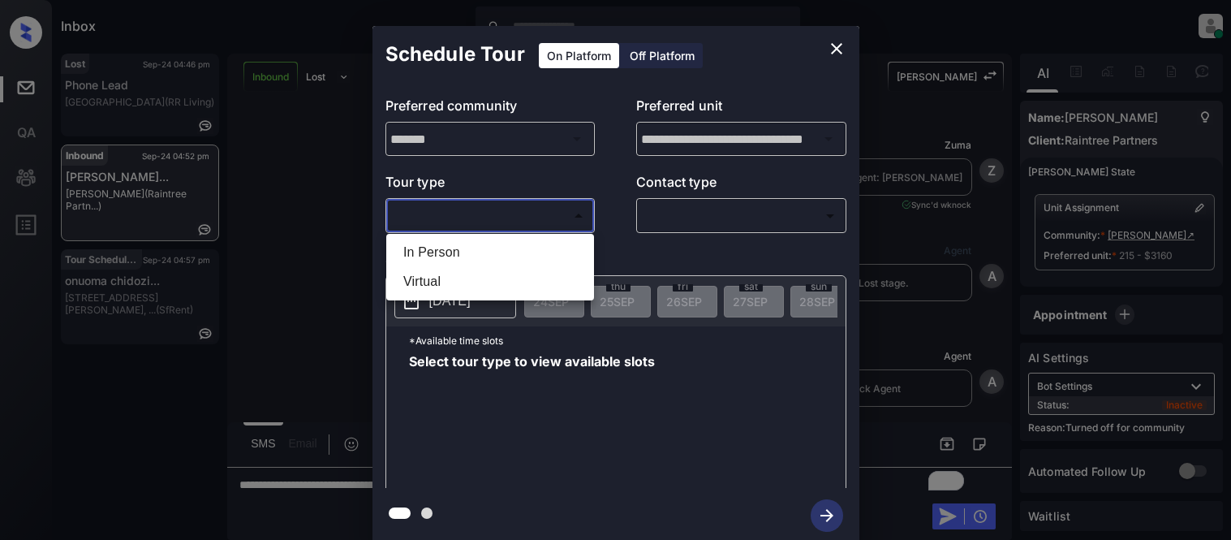
click at [475, 240] on li "In Person" at bounding box center [490, 252] width 200 height 29
type input "********"
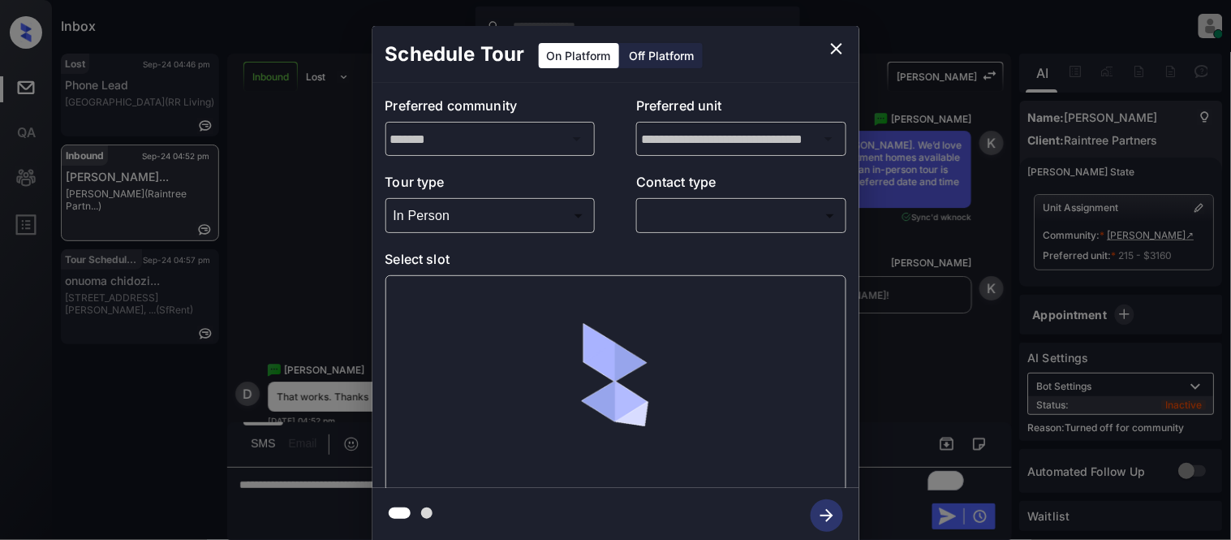
click at [663, 231] on div "​ ​" at bounding box center [741, 215] width 210 height 35
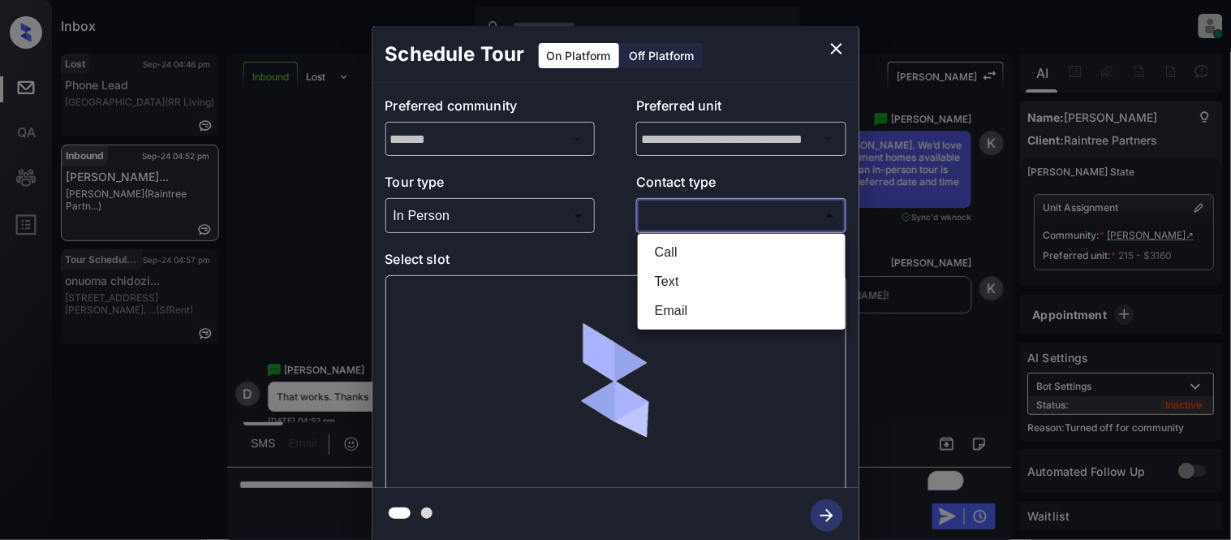
click at [671, 216] on body "Inbox [PERSON_NAME] Cataag Online Set yourself offline Set yourself on break Pr…" at bounding box center [615, 270] width 1231 height 540
click at [682, 273] on li "Text" at bounding box center [742, 281] width 200 height 29
type input "****"
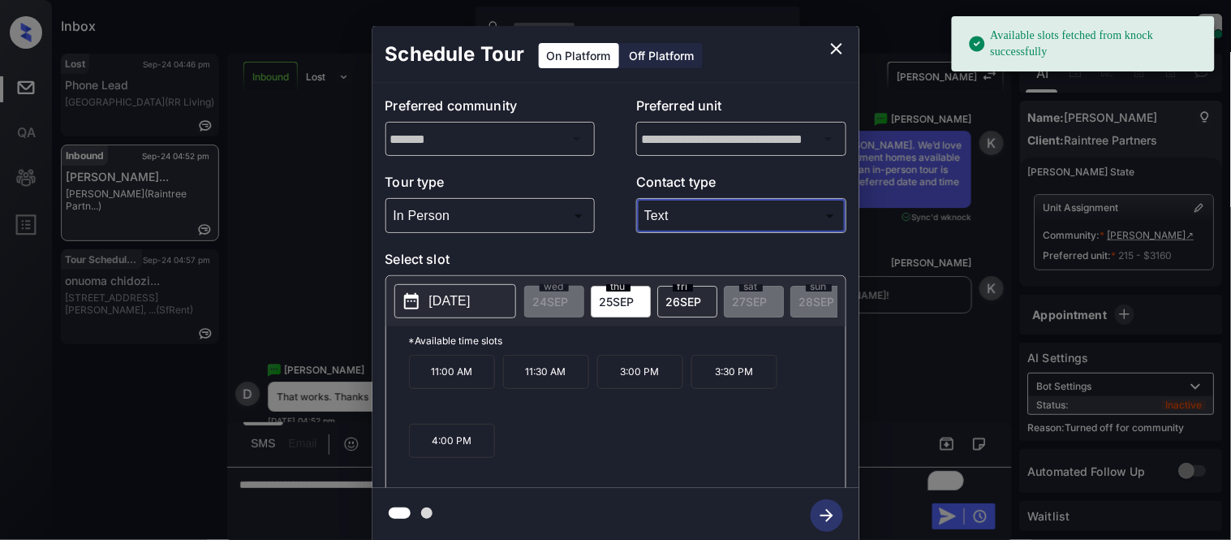
click at [449, 376] on p "11:00 AM" at bounding box center [452, 372] width 86 height 34
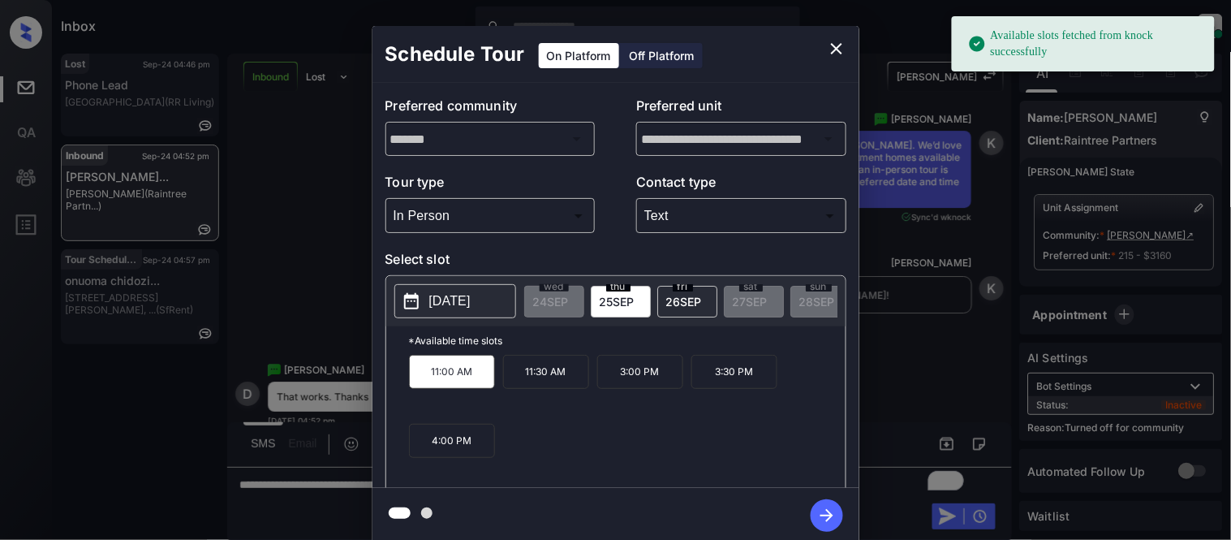
click at [832, 514] on icon "button" at bounding box center [827, 515] width 32 height 32
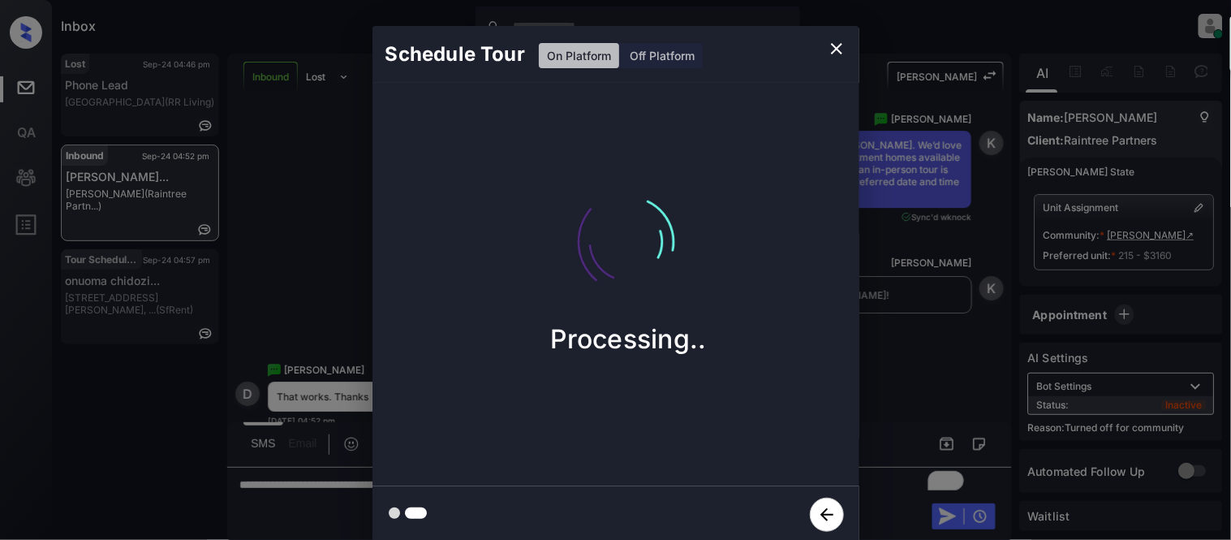
click at [903, 387] on div "Schedule Tour On Platform Off Platform Processing.." at bounding box center [615, 284] width 1231 height 569
